Goal: Transaction & Acquisition: Purchase product/service

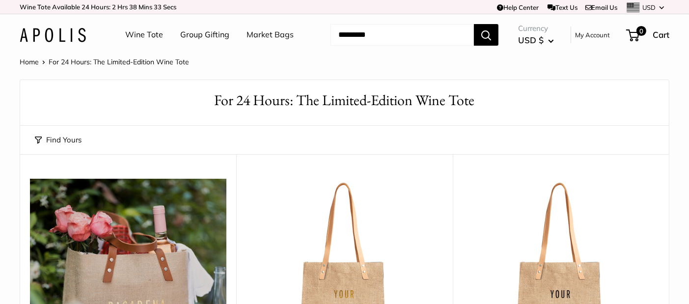
click at [278, 35] on link "Market Bags" at bounding box center [270, 35] width 47 height 15
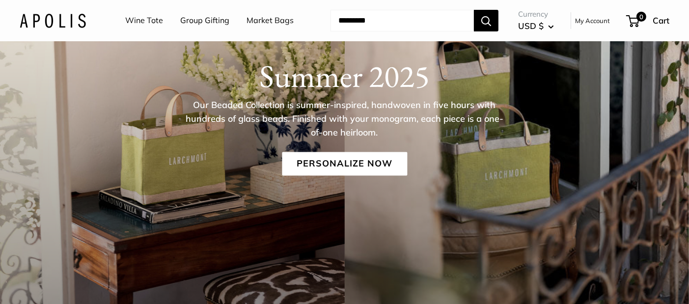
scroll to position [139, 0]
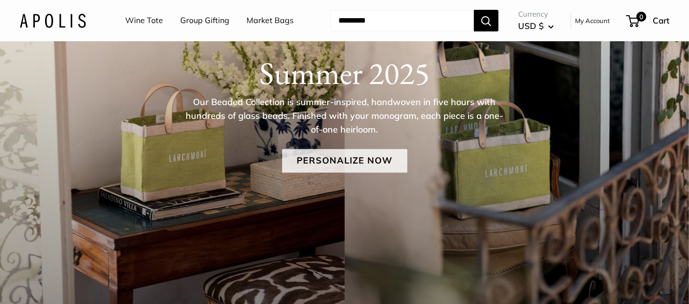
click at [373, 155] on link "Personalize Now" at bounding box center [344, 161] width 125 height 24
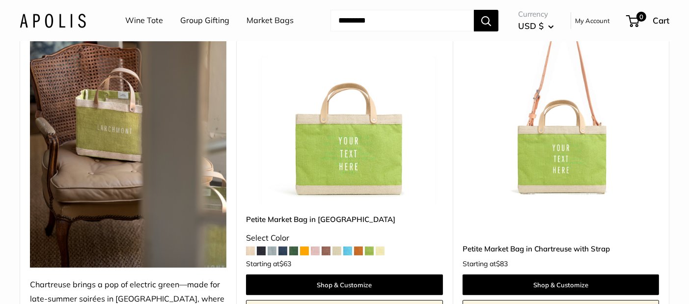
scroll to position [185, 0]
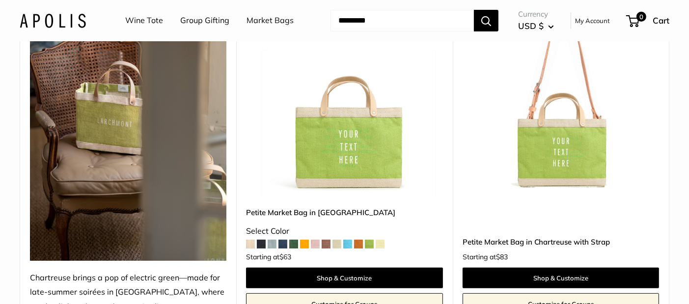
click at [260, 248] on span at bounding box center [261, 244] width 9 height 9
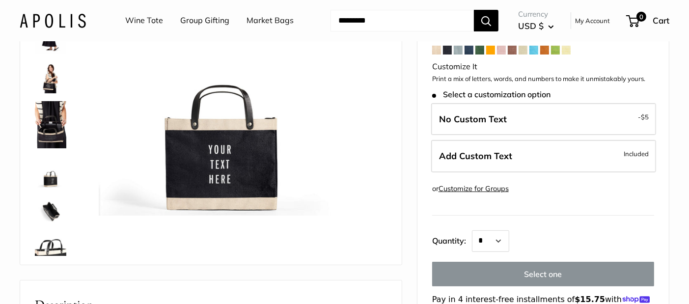
scroll to position [129, 0]
